Goal: Transaction & Acquisition: Purchase product/service

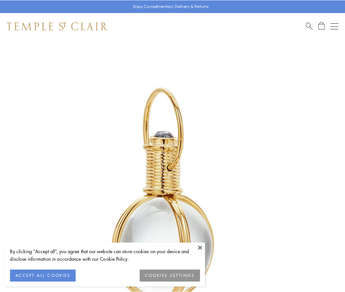
scroll to position [171, 0]
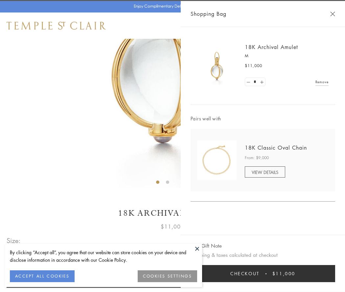
click at [263, 273] on button "Checkout $11,000" at bounding box center [262, 273] width 144 height 17
